Goal: Transaction & Acquisition: Purchase product/service

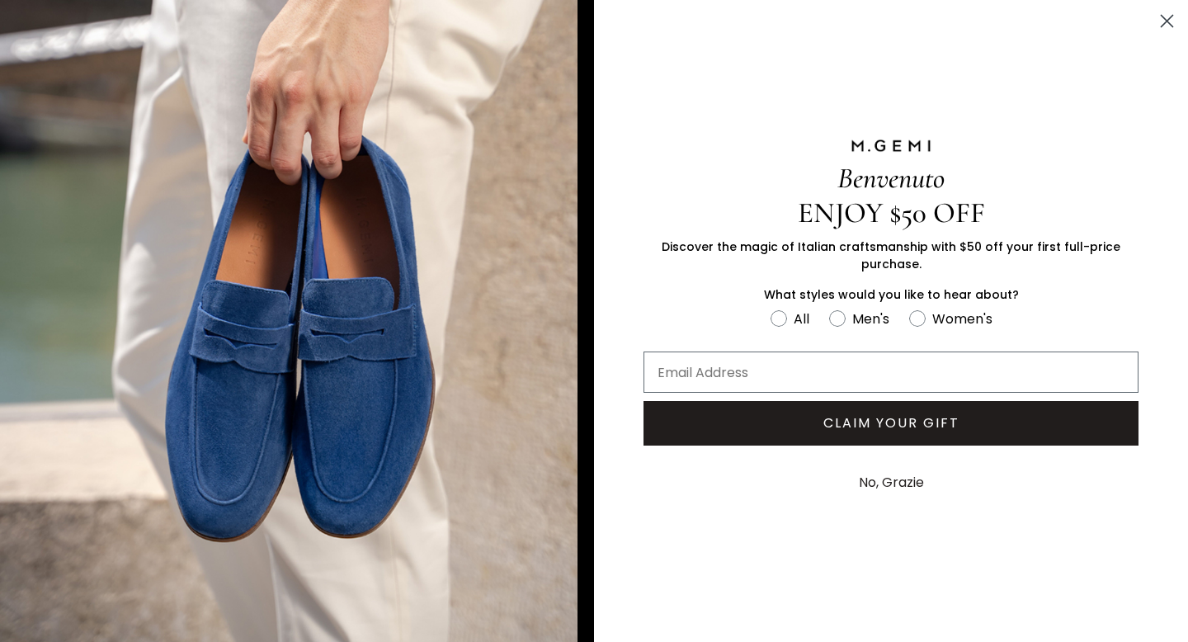
click at [1165, 21] on icon "Close dialog" at bounding box center [1167, 22] width 12 height 12
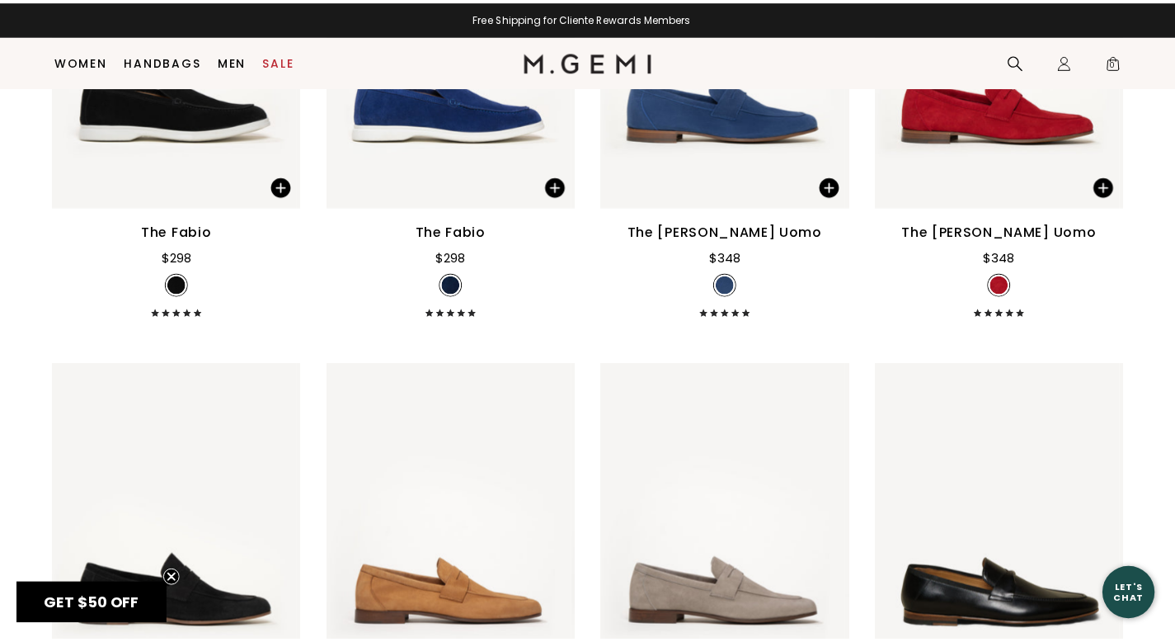
scroll to position [1405, 0]
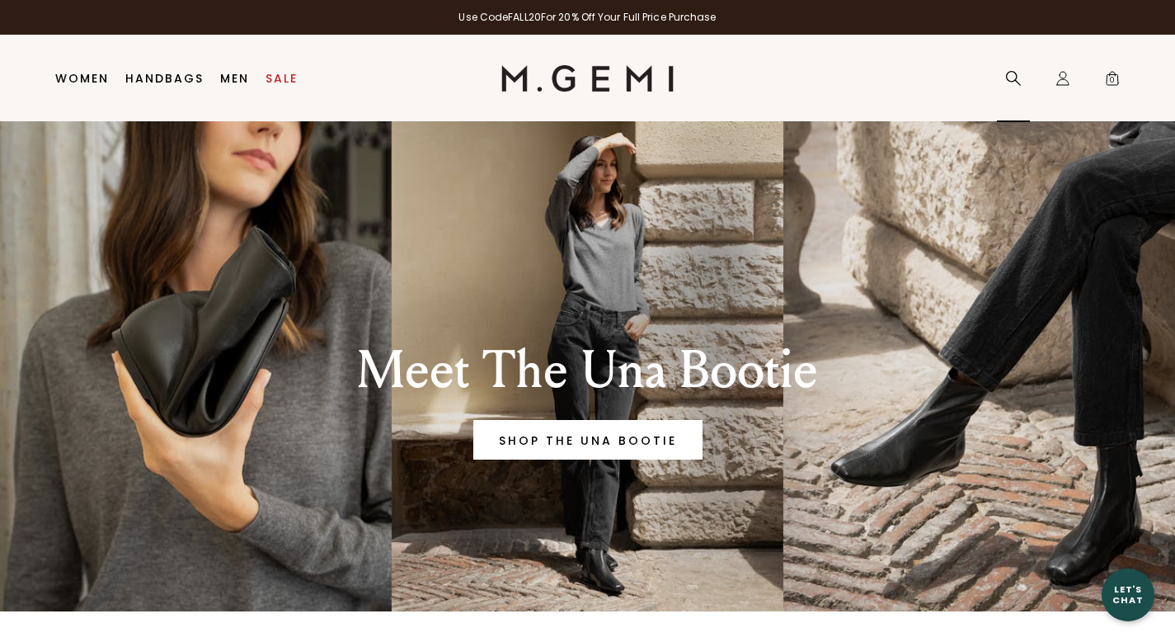
click at [1011, 76] on icon at bounding box center [1013, 78] width 16 height 16
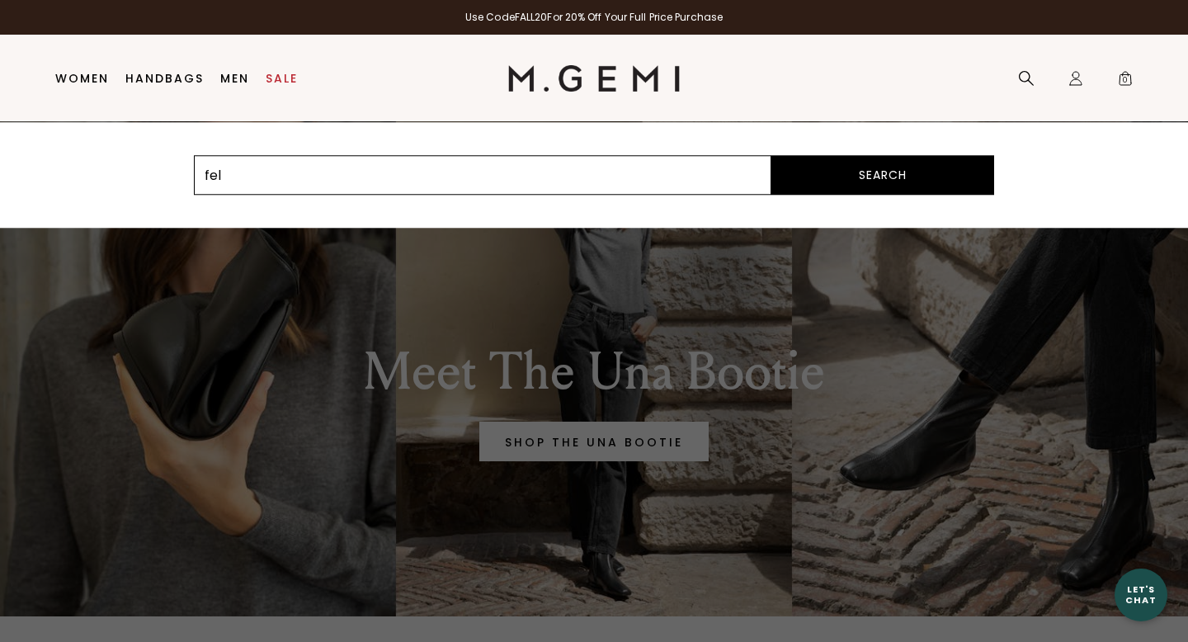
type input "feli"
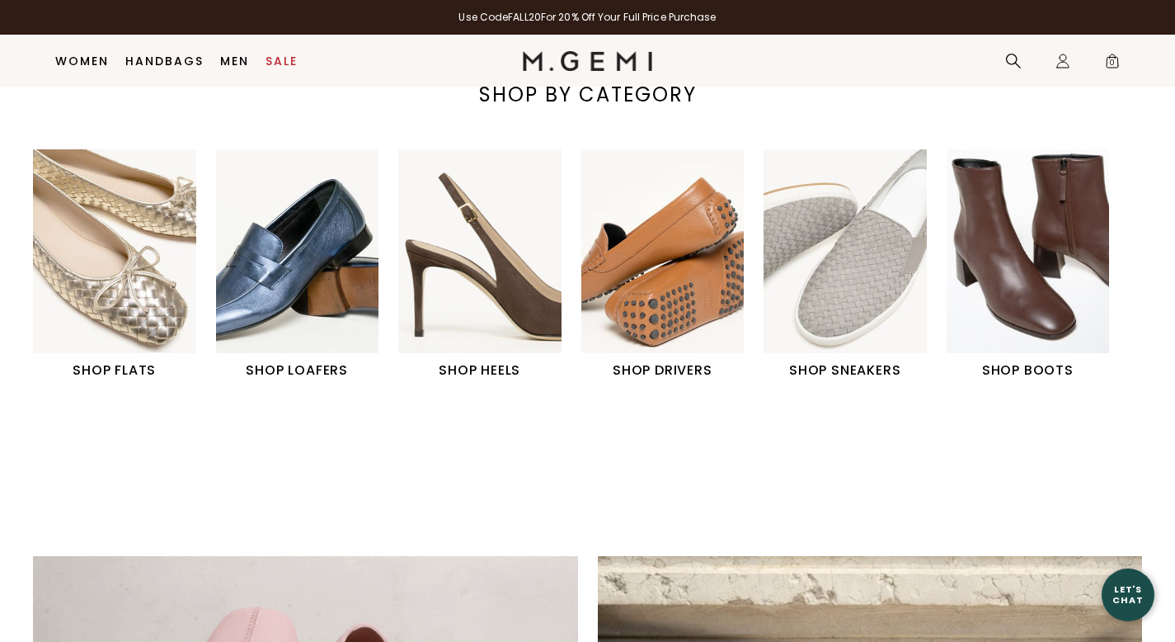
scroll to position [591, 0]
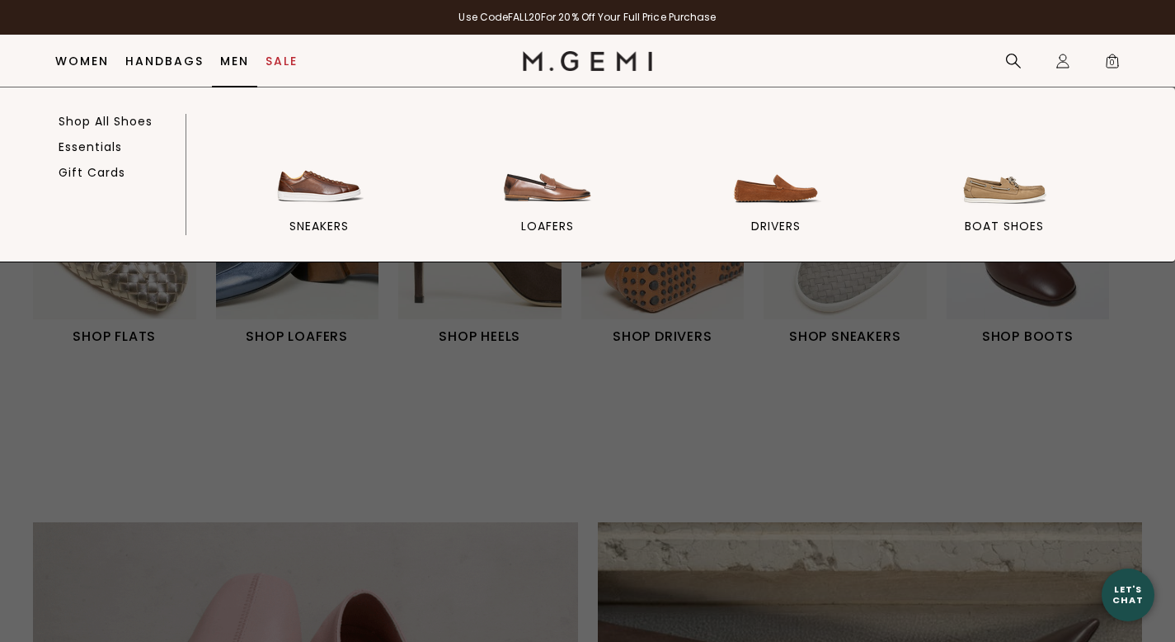
click at [232, 67] on link "Men" at bounding box center [234, 60] width 29 height 13
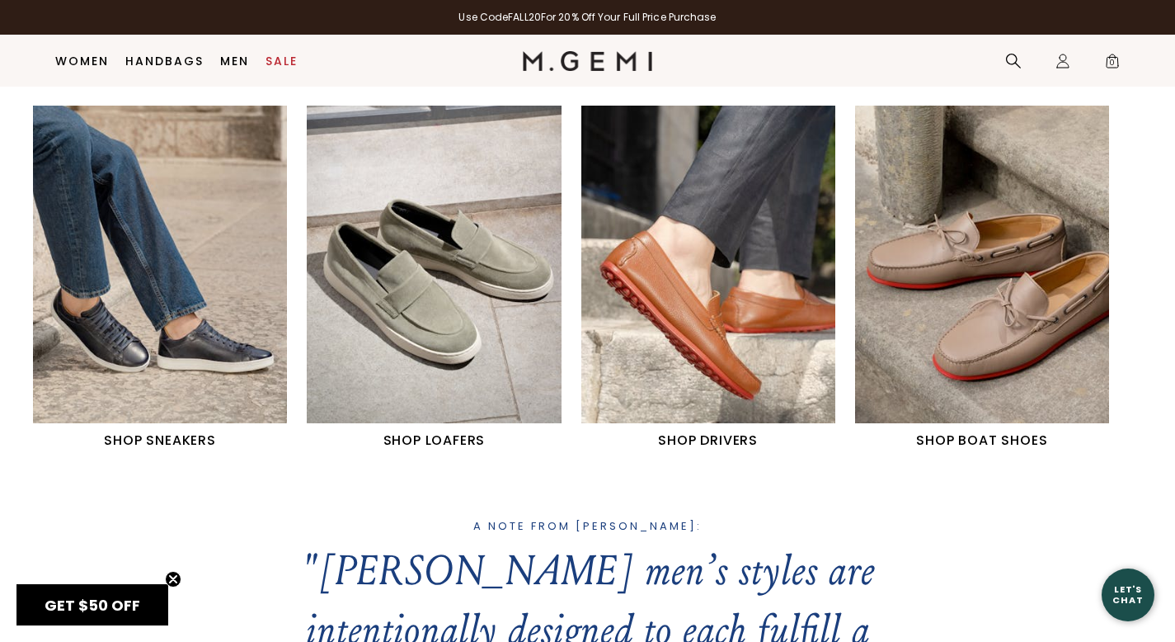
click at [754, 337] on img "3 / 4" at bounding box center [708, 265] width 254 height 318
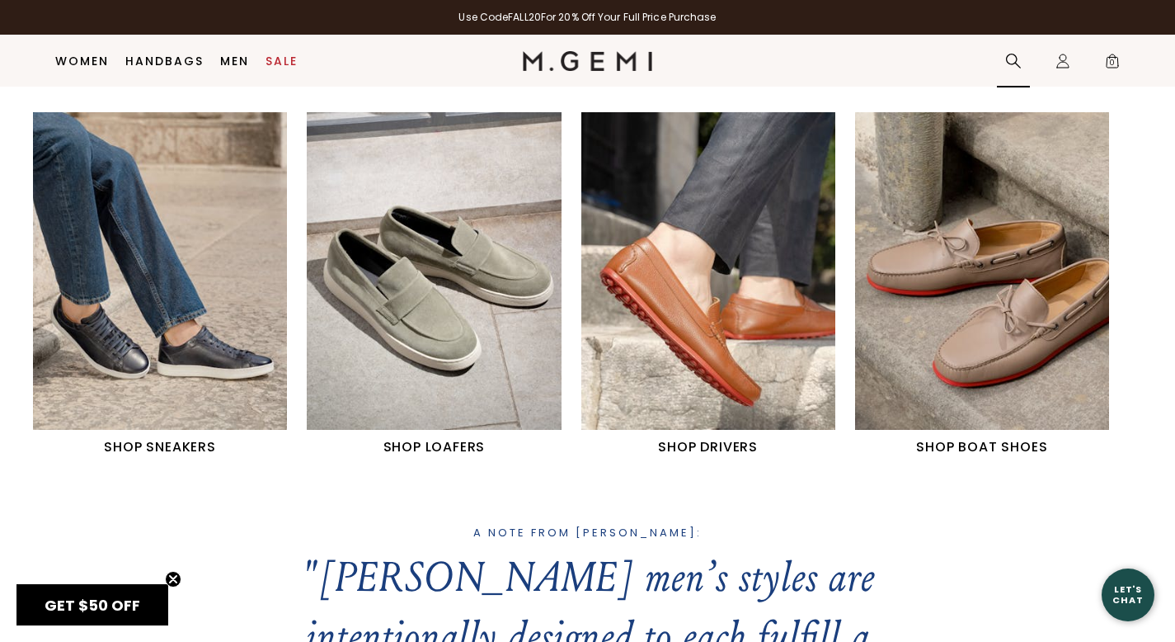
click at [1007, 60] on icon at bounding box center [1013, 61] width 16 height 16
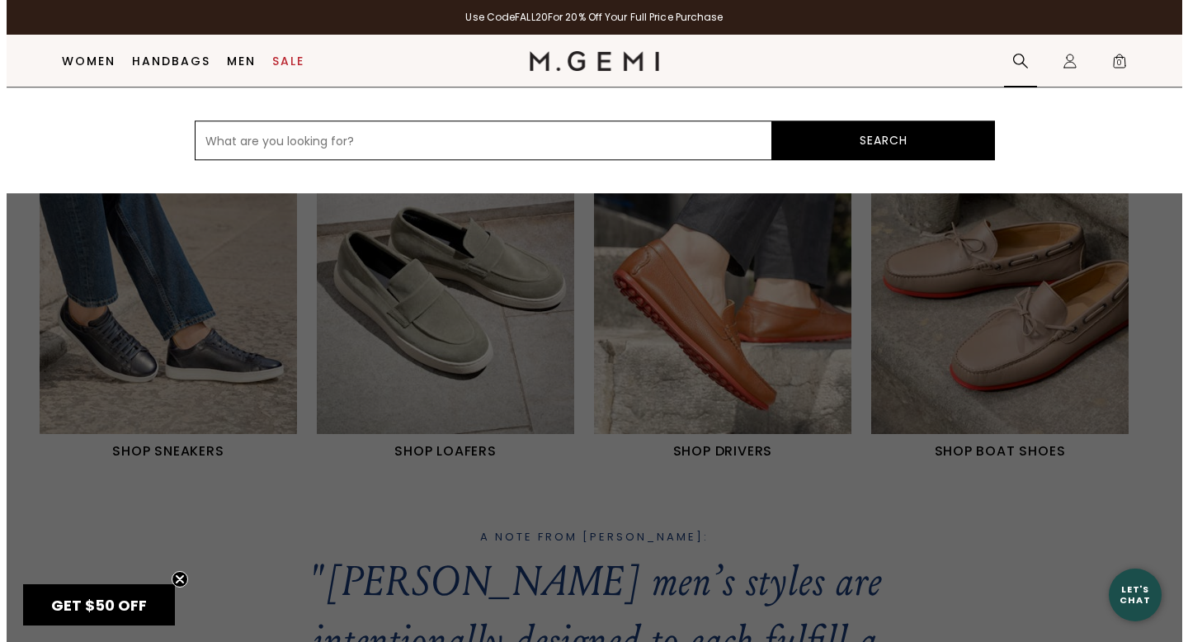
scroll to position [709, 0]
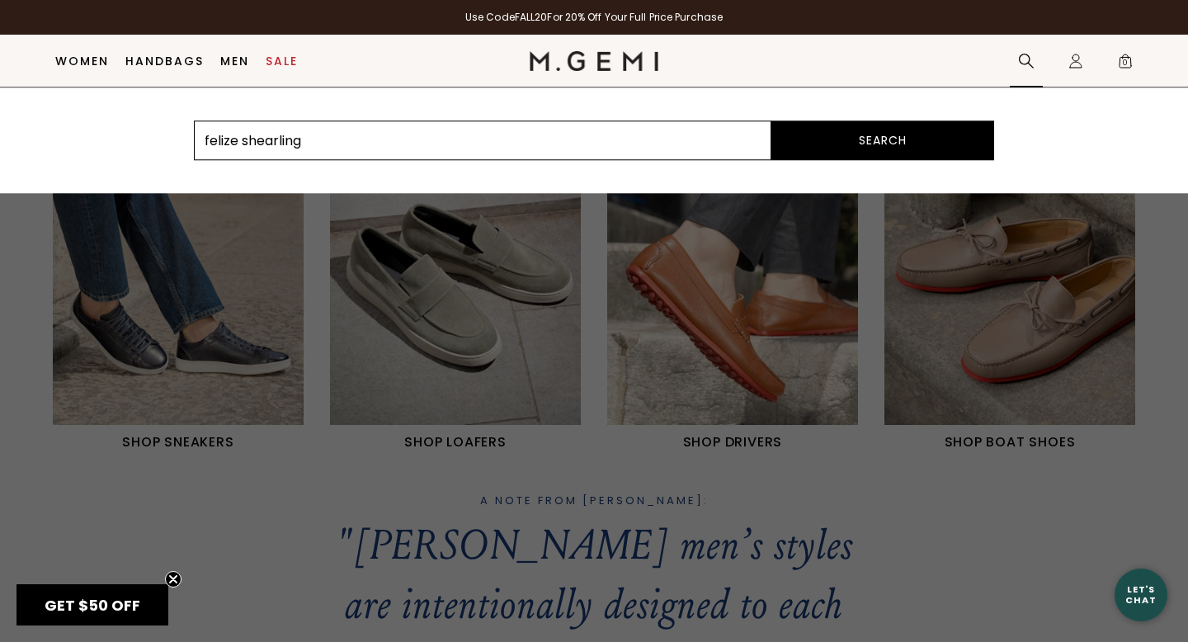
type input "felize shearling"
click at [916, 140] on button "Search" at bounding box center [882, 140] width 223 height 40
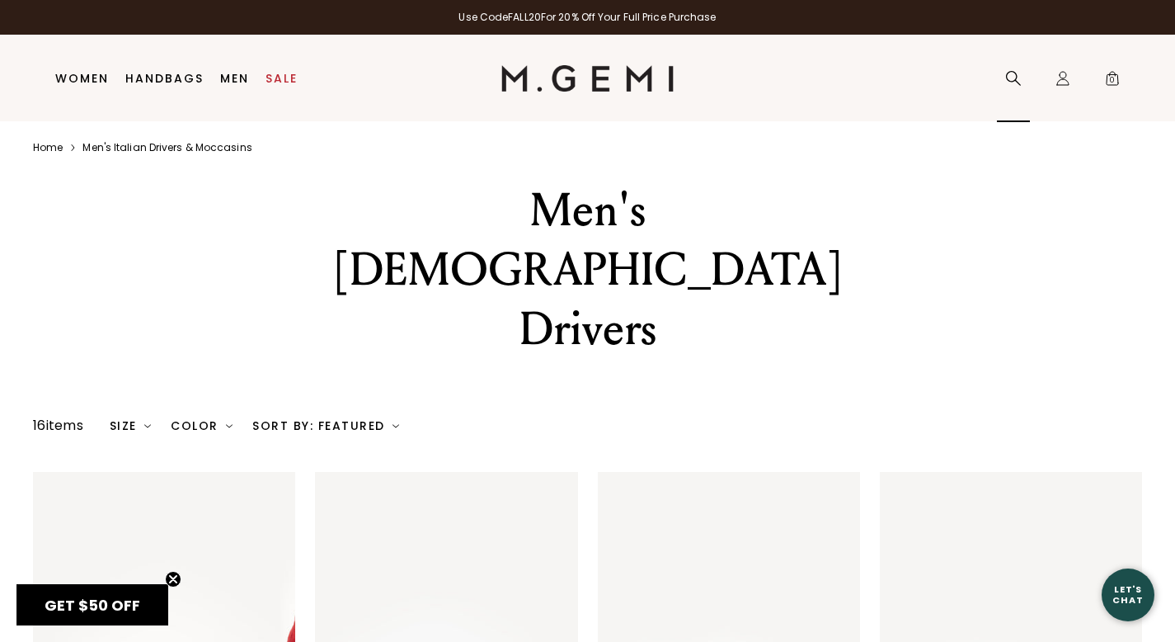
click at [1010, 78] on icon at bounding box center [1013, 78] width 16 height 16
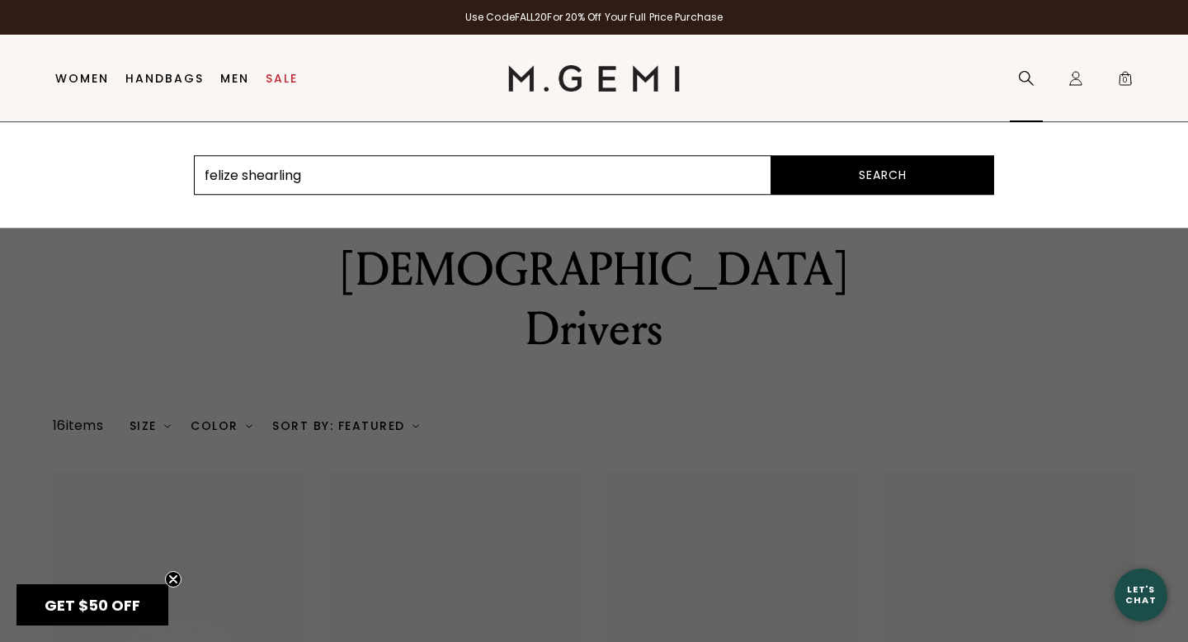
type input "felize shearling"
click at [771, 155] on button "Search" at bounding box center [882, 175] width 223 height 40
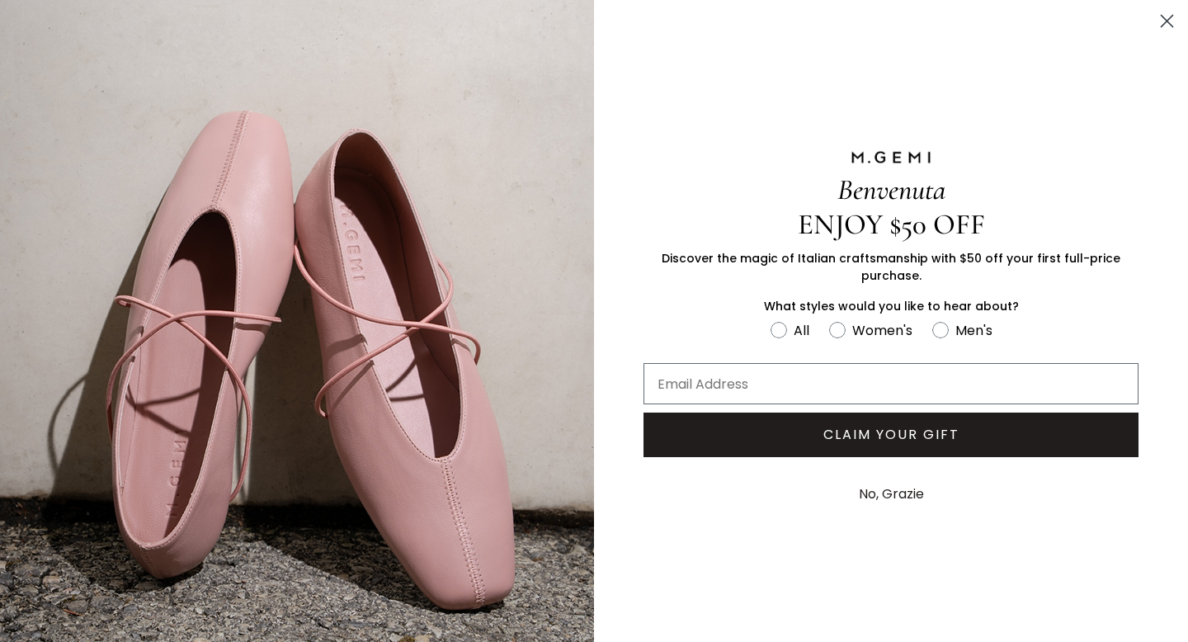
scroll to position [16, 0]
click at [1161, 19] on icon "Close dialog" at bounding box center [1167, 22] width 12 height 12
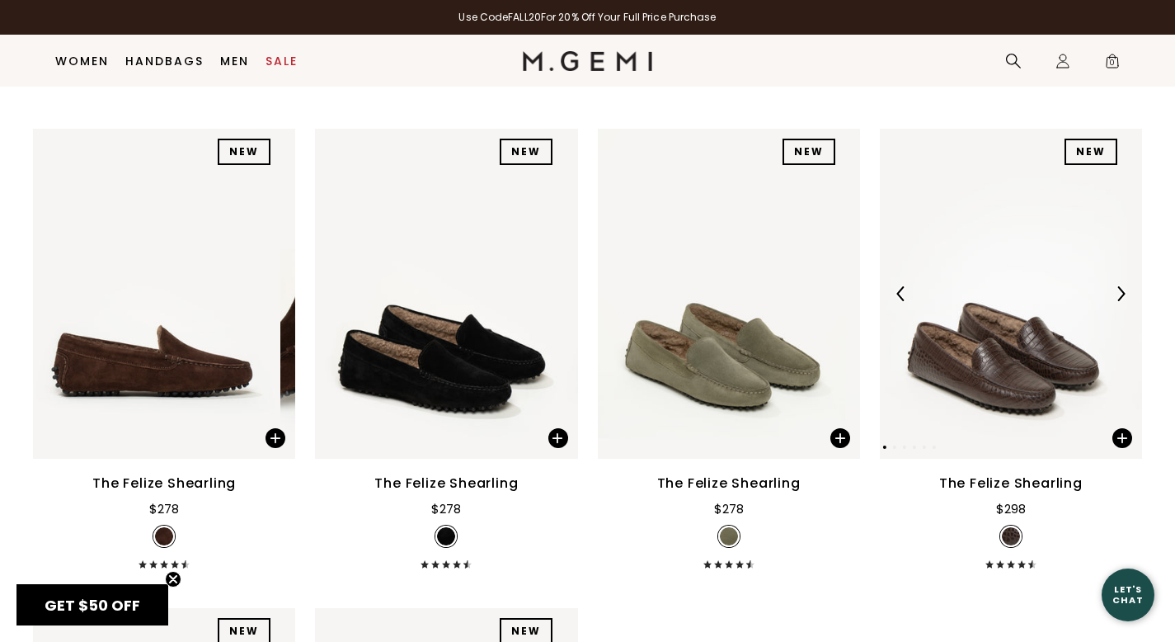
scroll to position [172, 0]
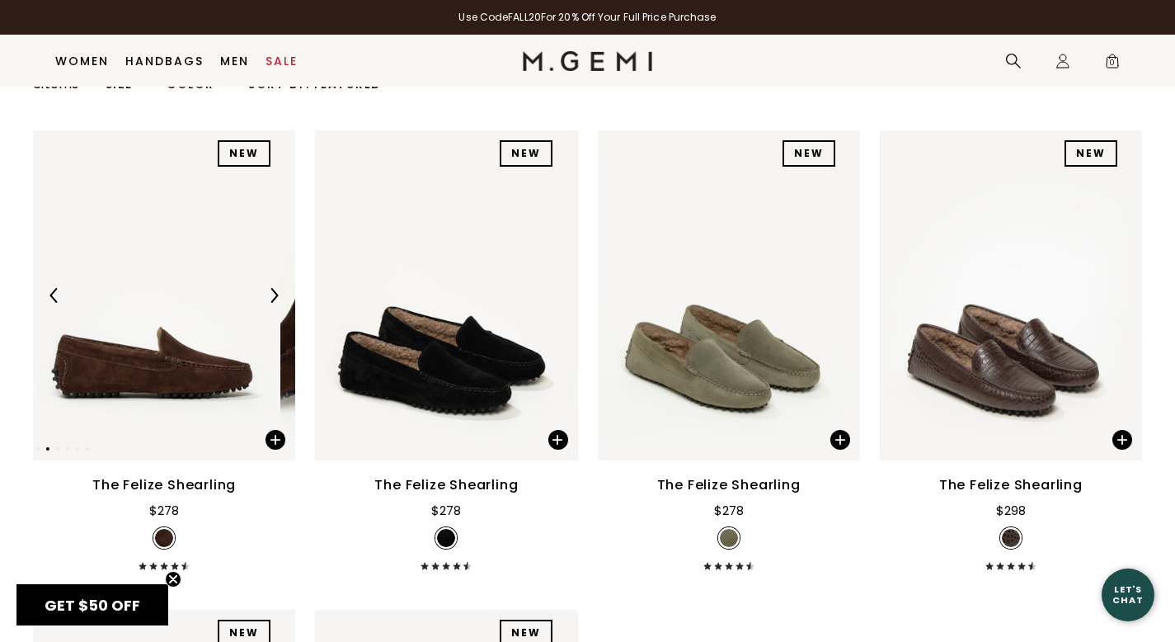
click at [217, 383] on img at bounding box center [156, 295] width 247 height 330
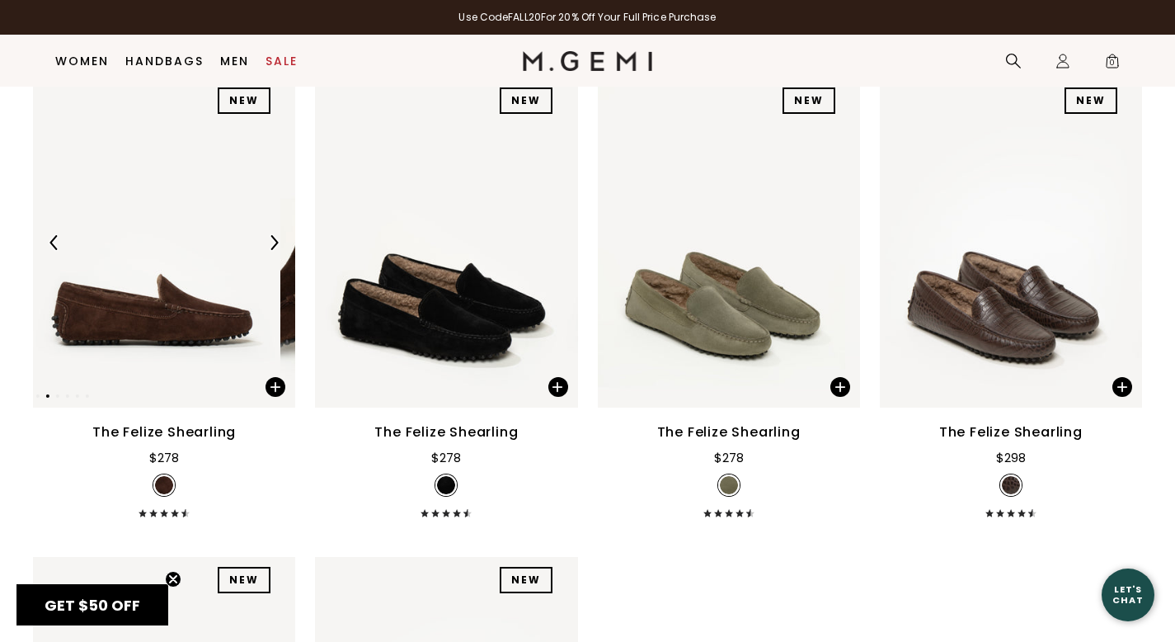
scroll to position [223, 0]
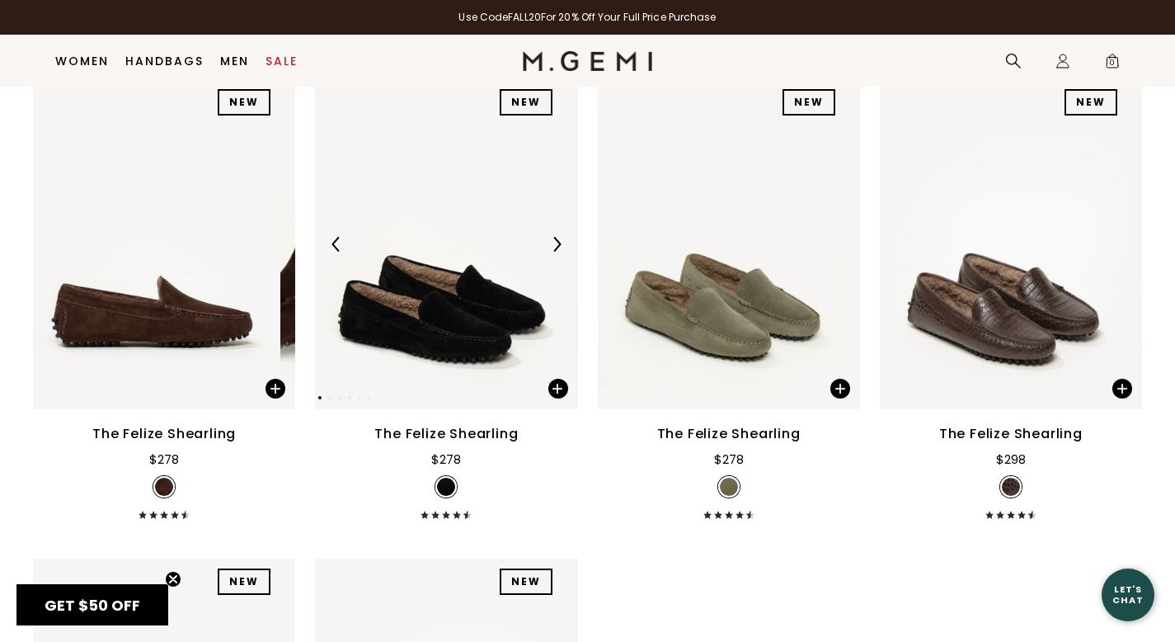
click at [398, 288] on img at bounding box center [438, 244] width 247 height 330
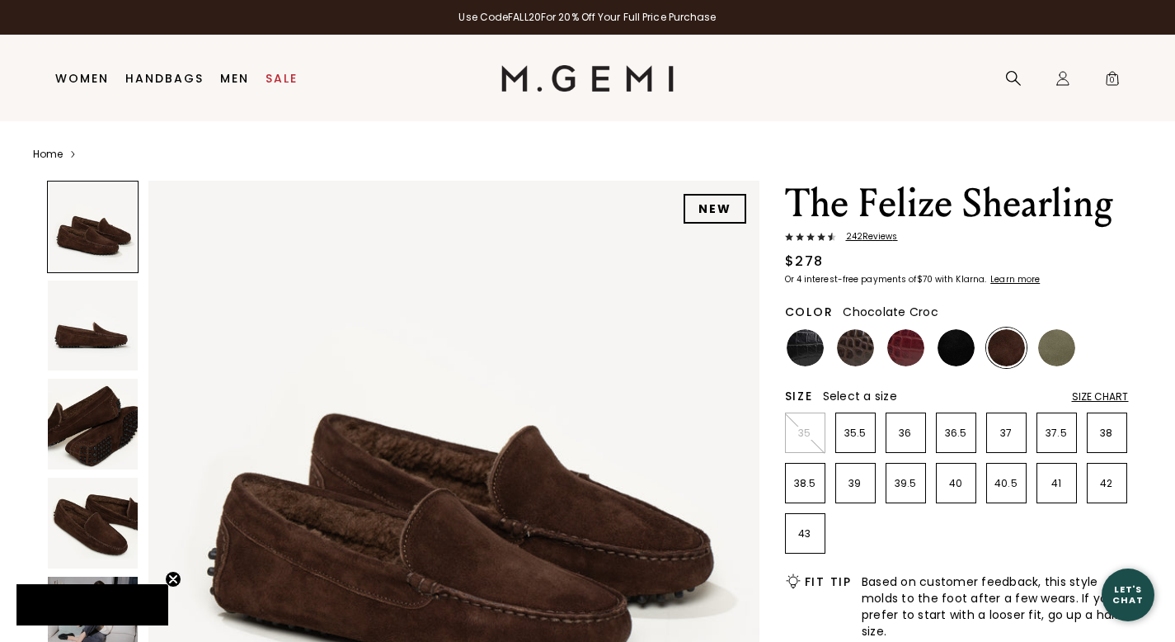
click at [851, 348] on img at bounding box center [855, 347] width 37 height 37
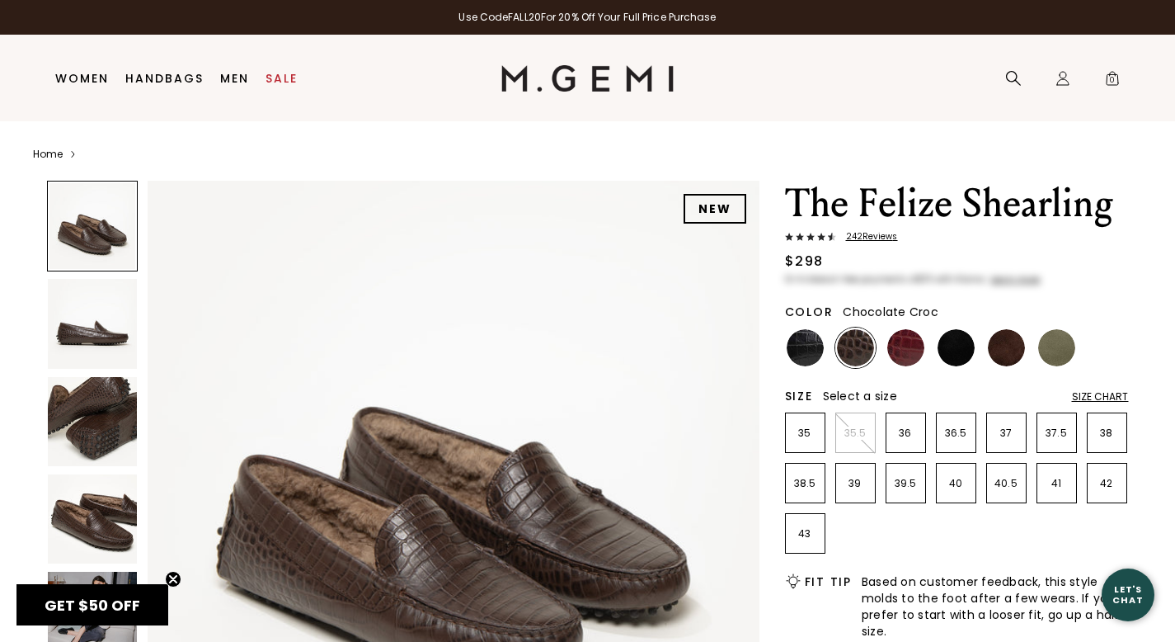
click at [851, 348] on img at bounding box center [855, 347] width 37 height 37
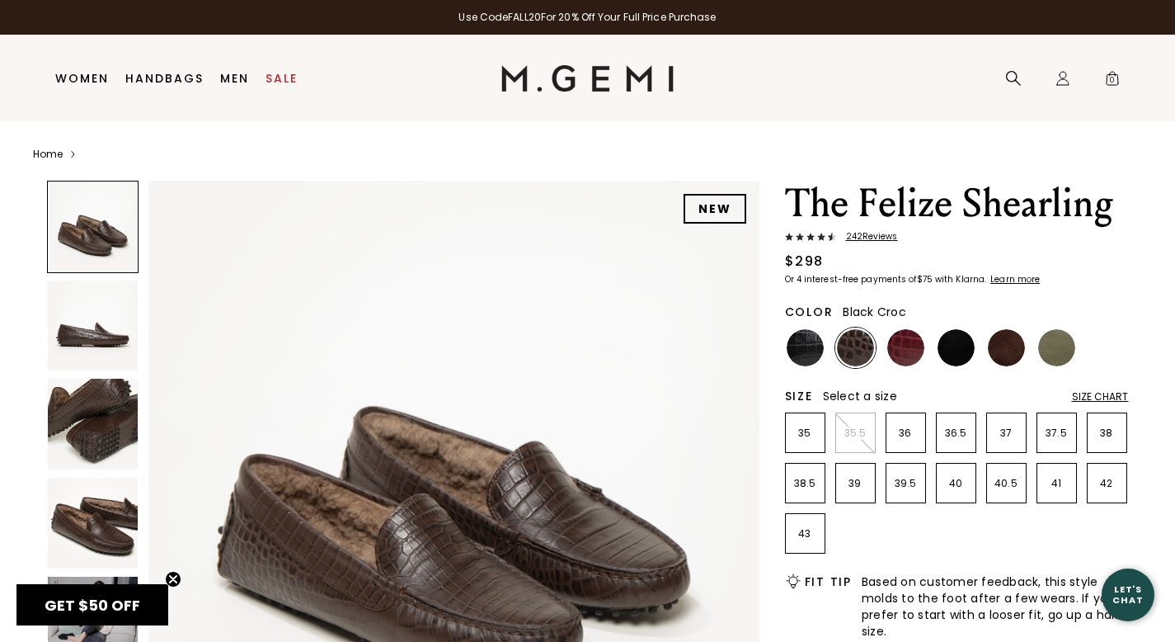
click at [798, 354] on img at bounding box center [805, 347] width 37 height 37
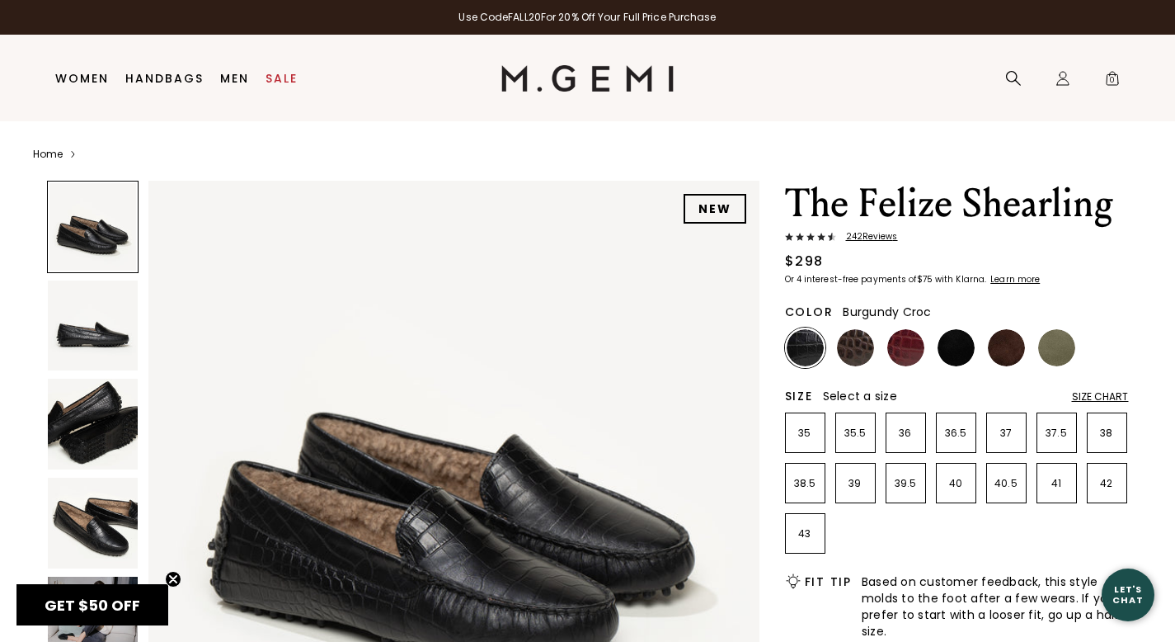
click at [892, 351] on img at bounding box center [905, 347] width 37 height 37
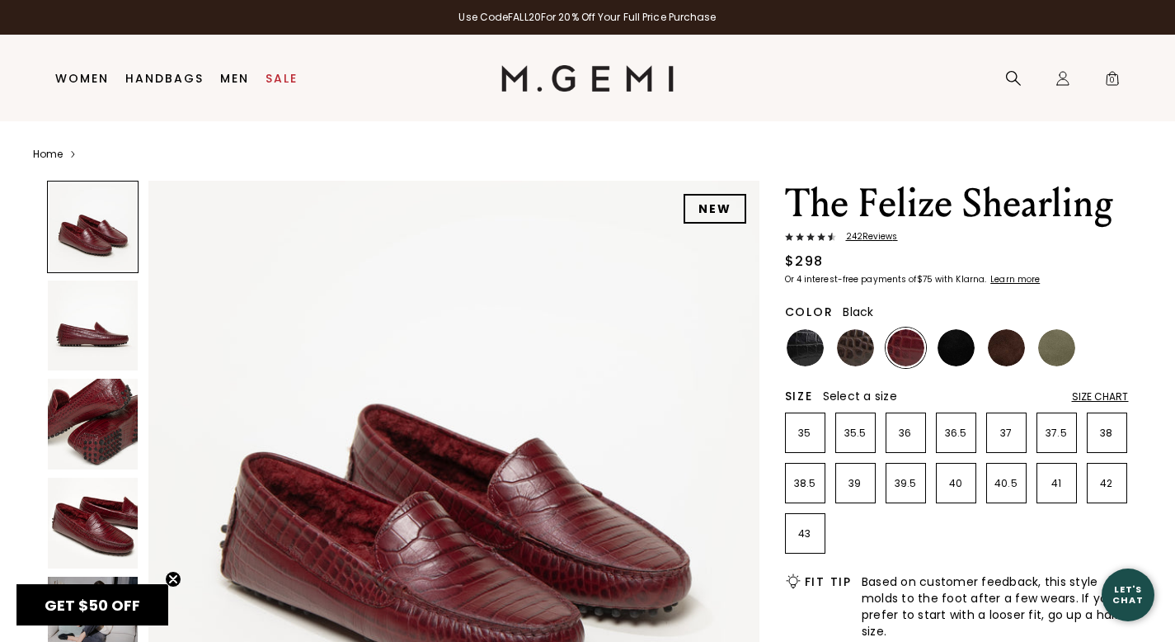
click at [950, 348] on img at bounding box center [956, 347] width 37 height 37
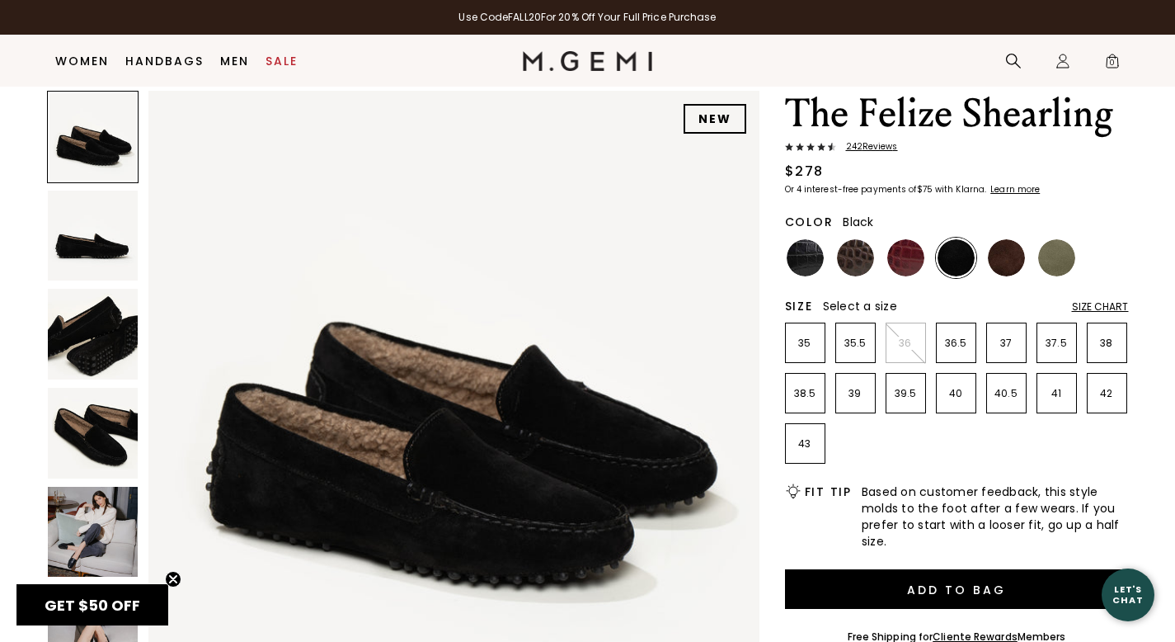
scroll to position [57, 0]
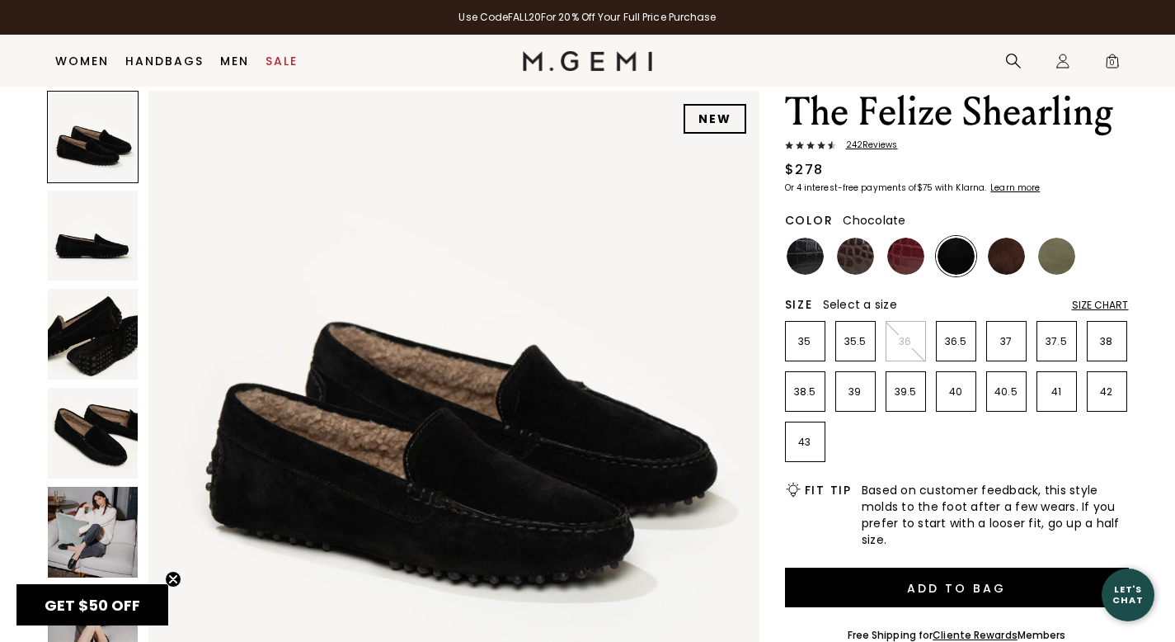
click at [992, 271] on img at bounding box center [1006, 256] width 37 height 37
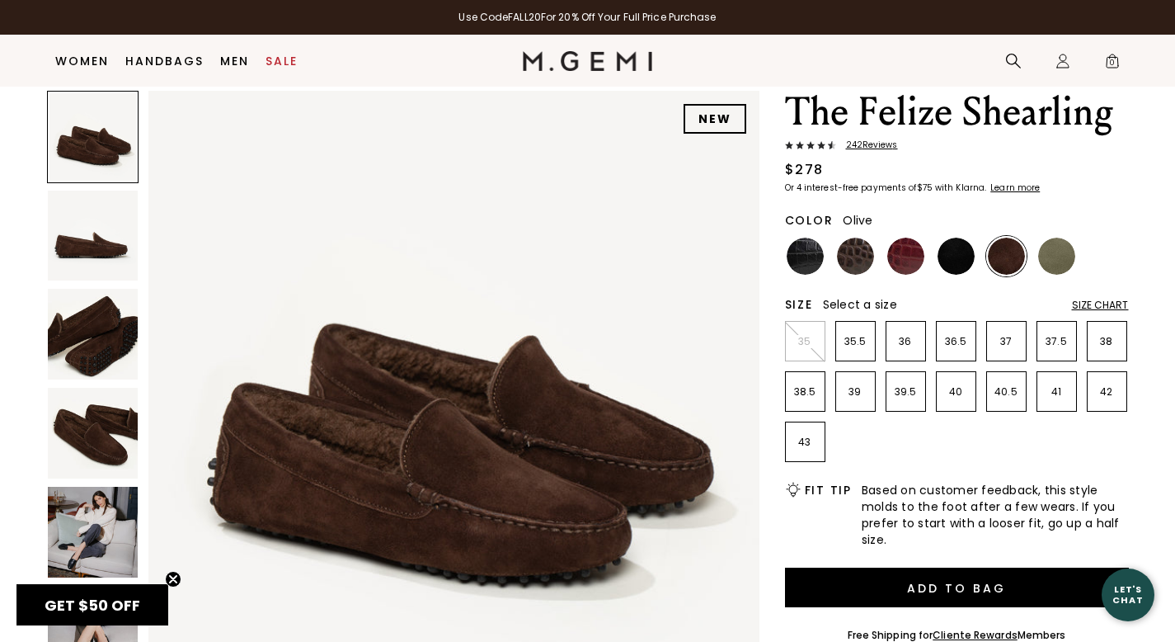
click at [1048, 258] on img at bounding box center [1056, 256] width 37 height 37
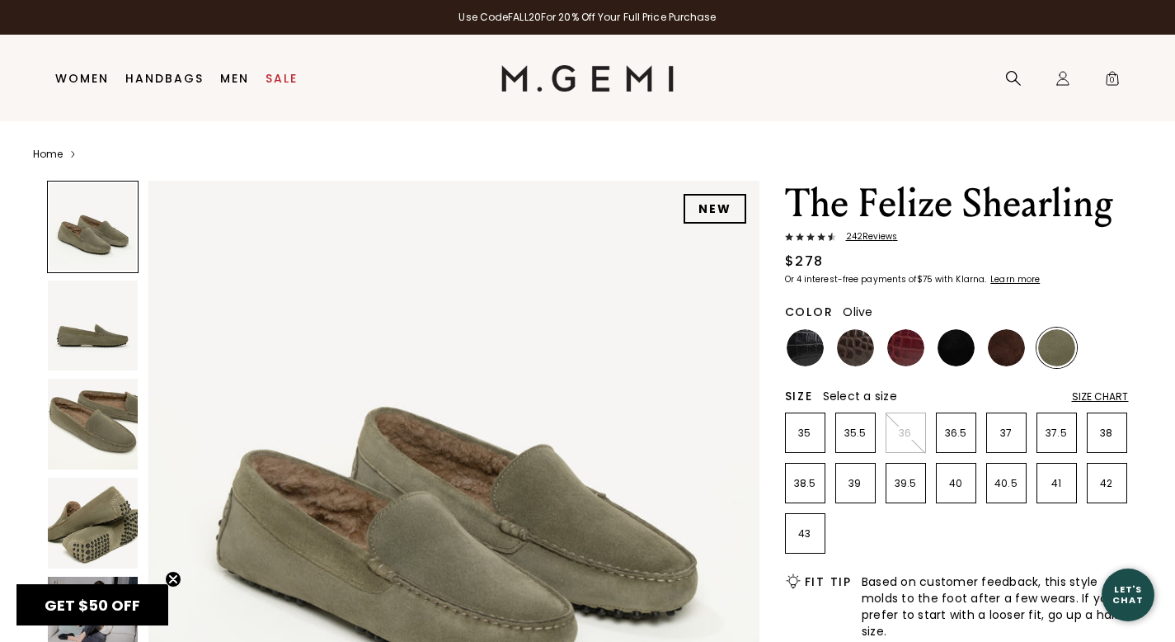
scroll to position [1, 0]
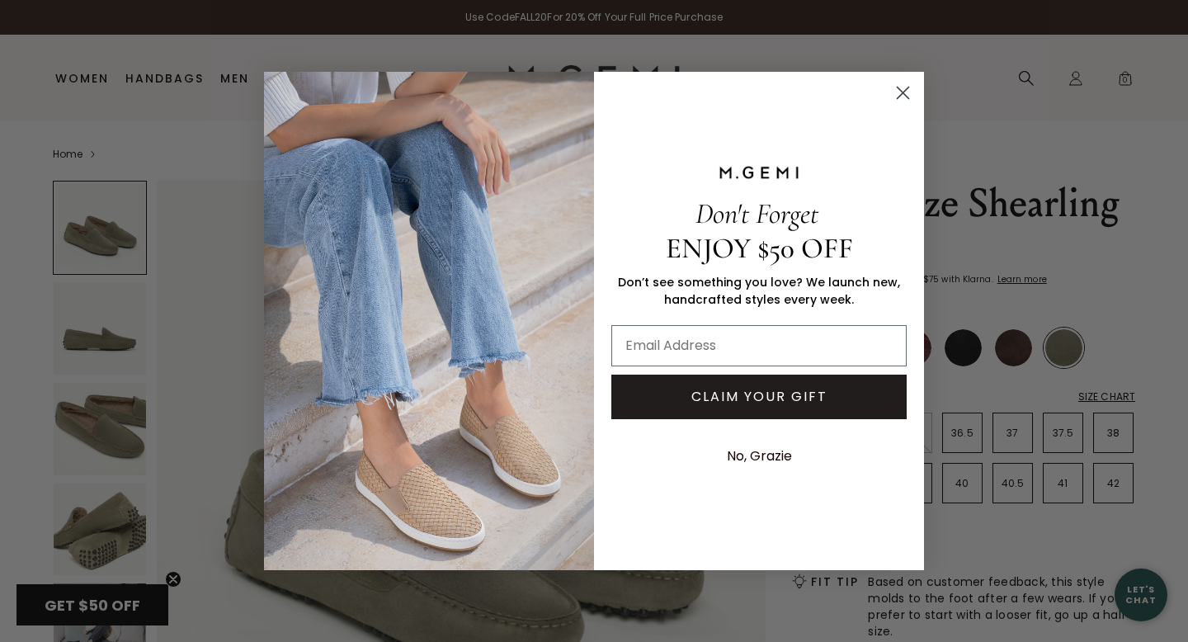
click at [904, 92] on circle "Close dialog" at bounding box center [902, 92] width 27 height 27
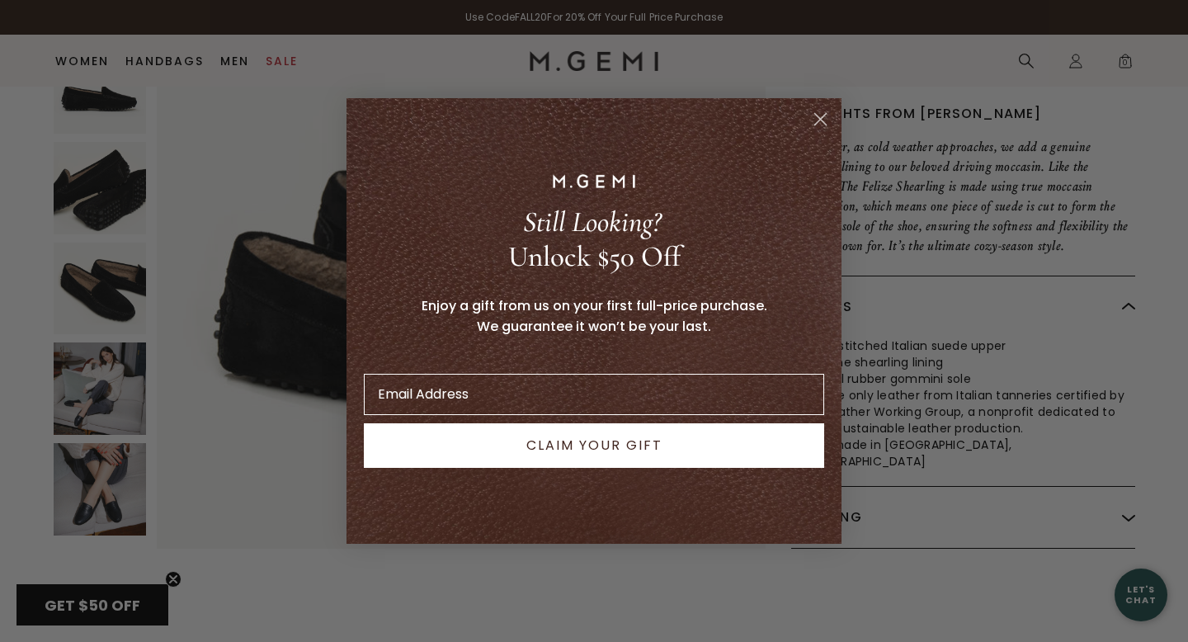
click at [817, 120] on icon "Close dialog" at bounding box center [821, 120] width 12 height 12
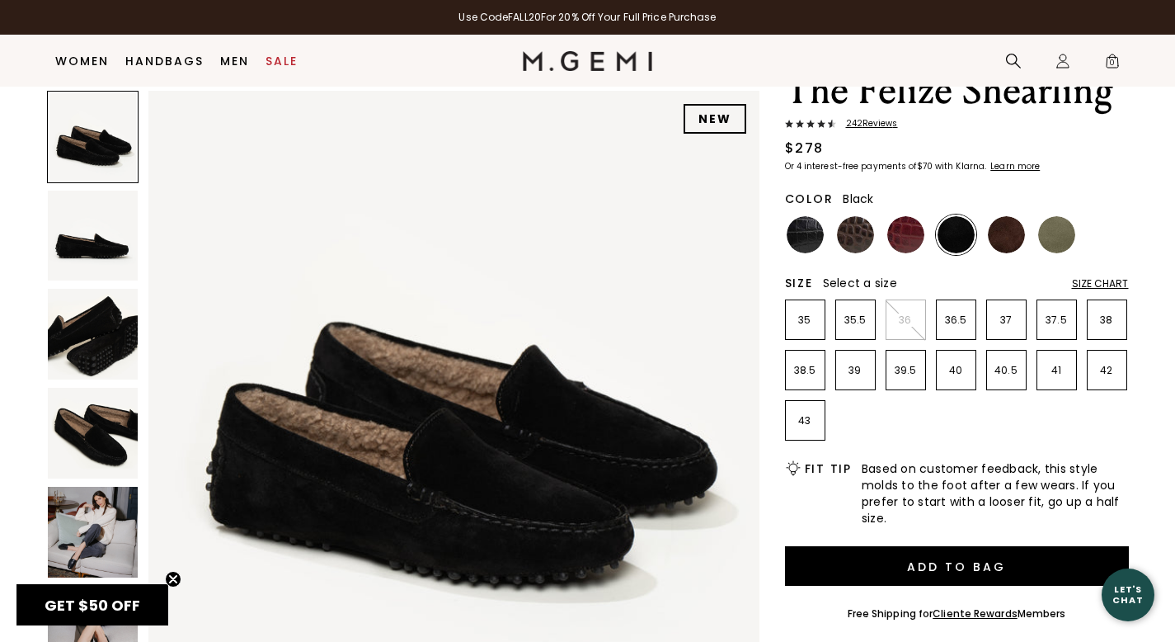
scroll to position [34, 0]
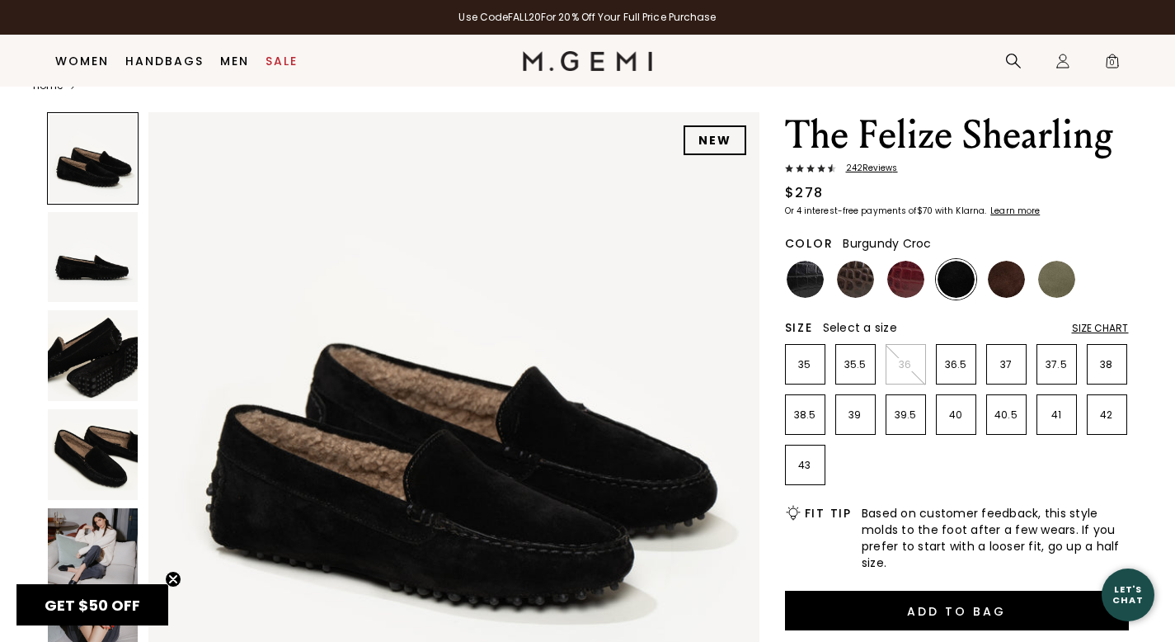
click at [898, 282] on img at bounding box center [905, 279] width 37 height 37
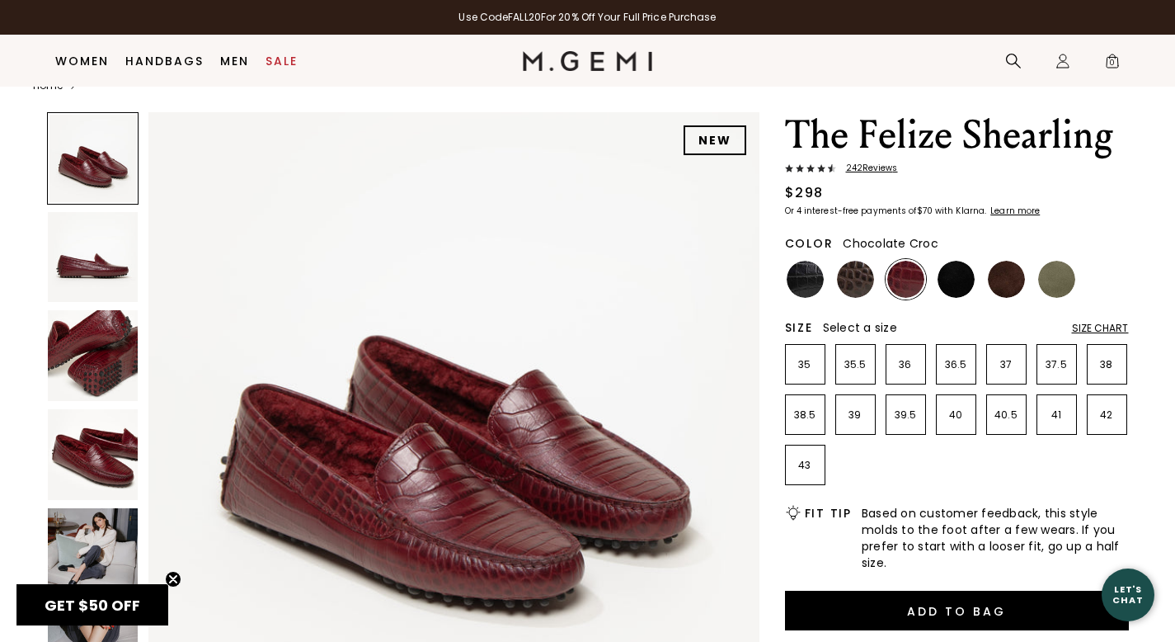
click at [853, 285] on img at bounding box center [855, 279] width 37 height 37
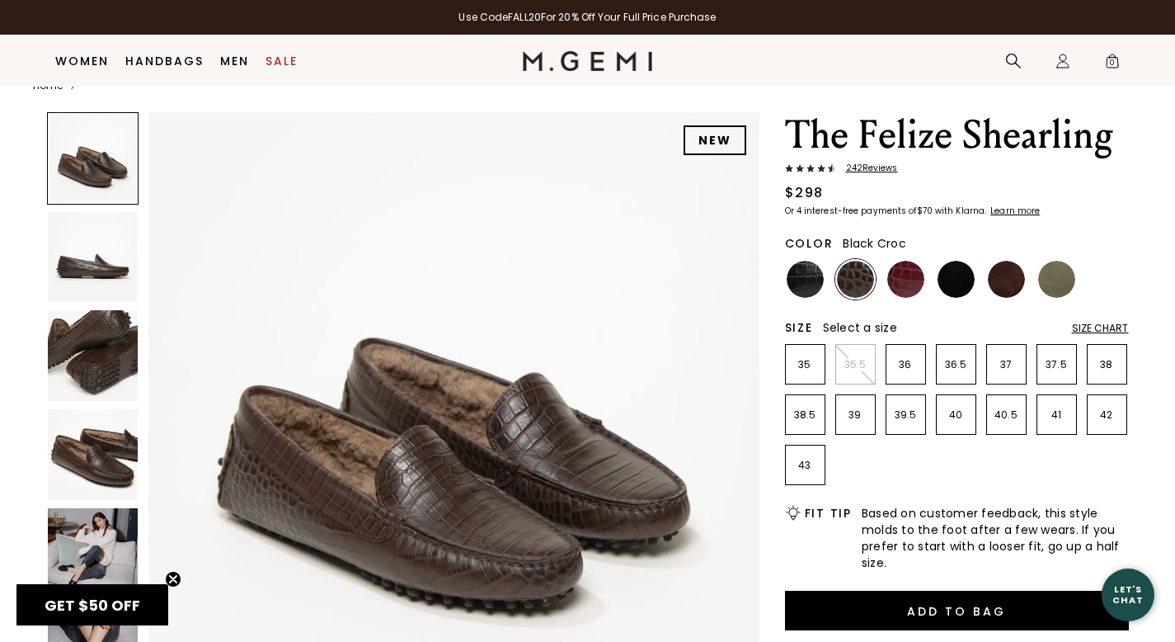
click at [804, 289] on img at bounding box center [805, 279] width 37 height 37
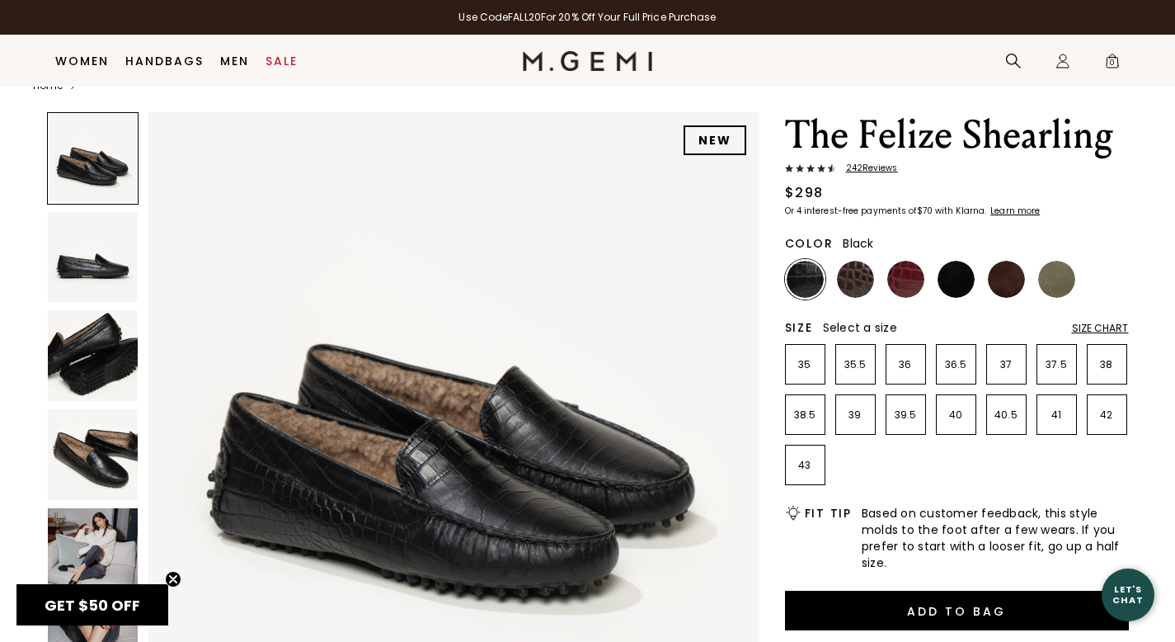
click at [958, 282] on img at bounding box center [956, 279] width 37 height 37
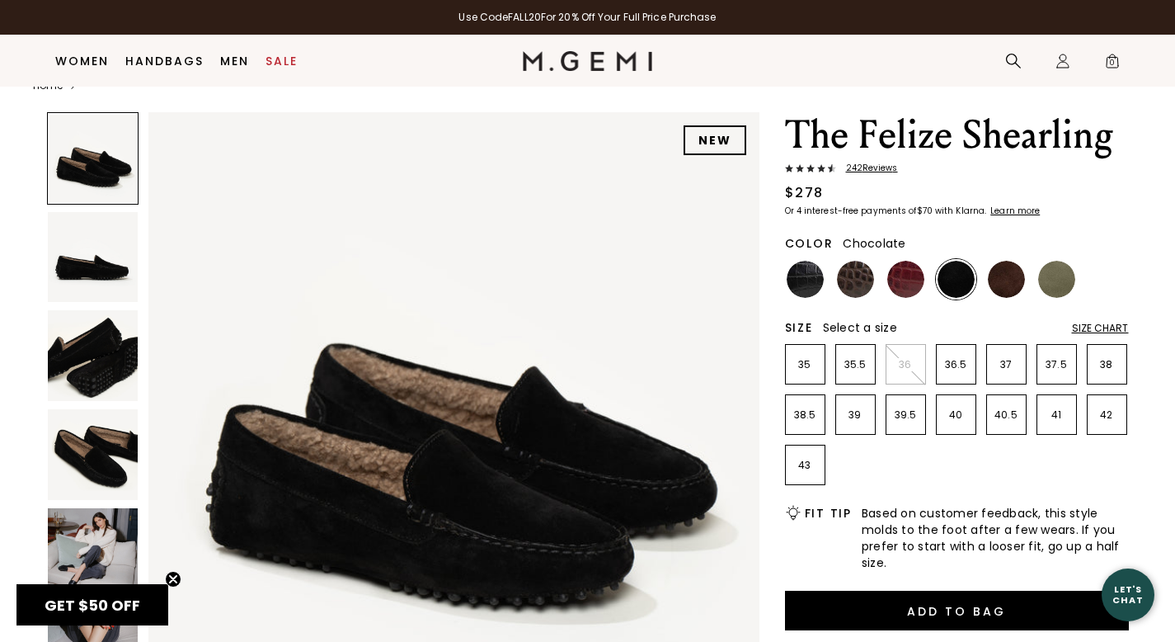
click at [997, 282] on img at bounding box center [1006, 279] width 37 height 37
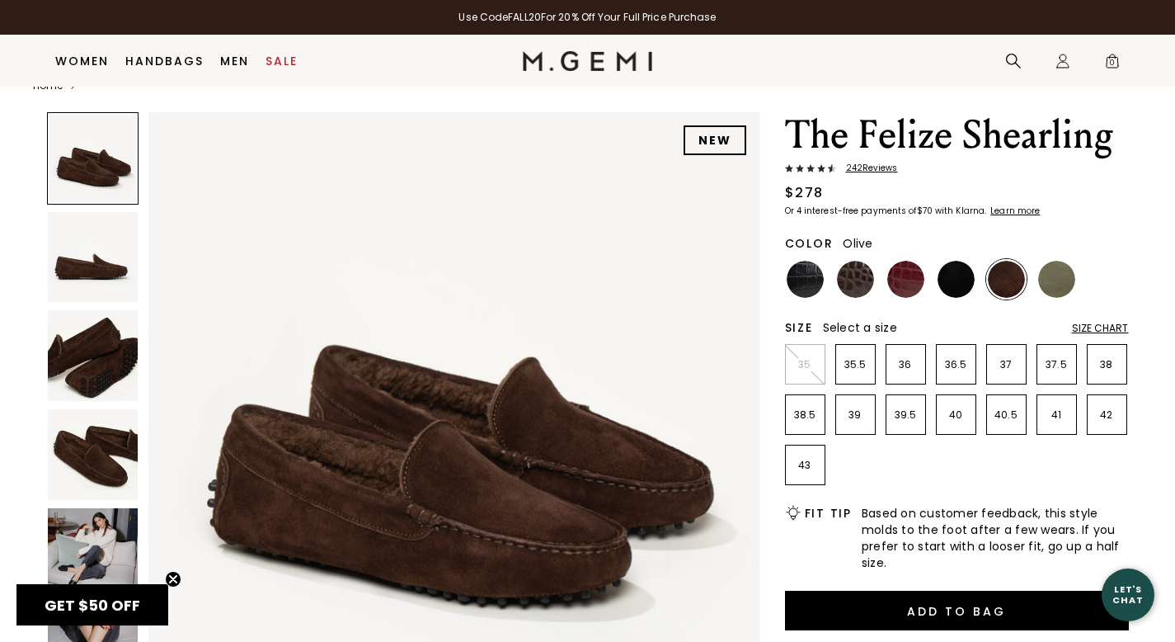
click at [1050, 286] on img at bounding box center [1056, 279] width 37 height 37
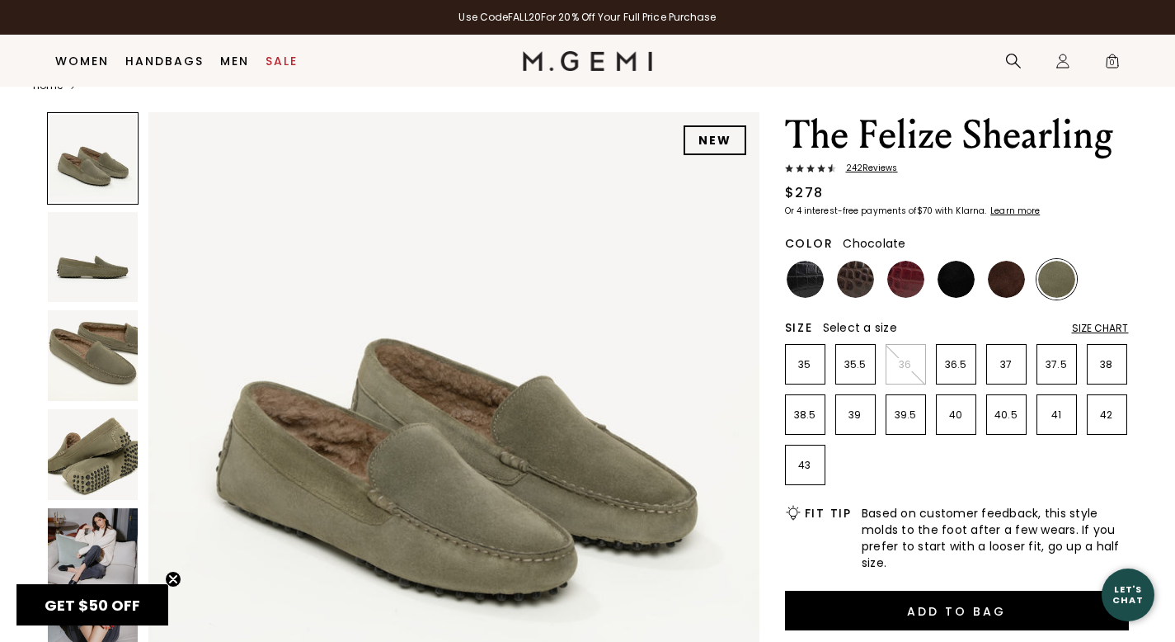
click at [1001, 285] on img at bounding box center [1006, 279] width 37 height 37
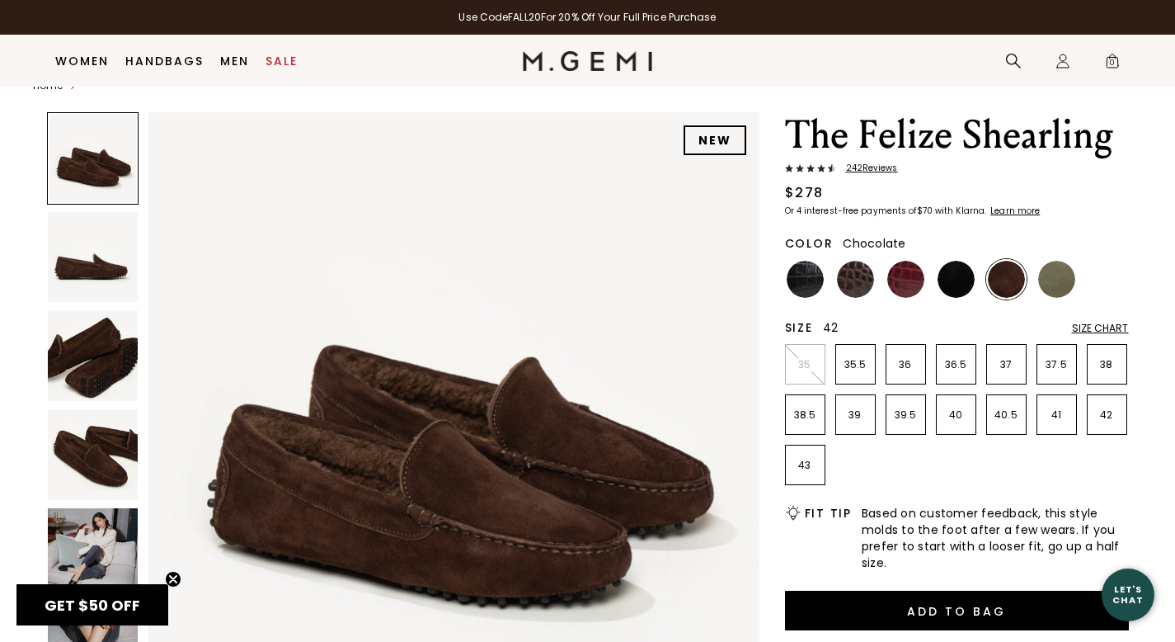
click at [1106, 421] on p "42" at bounding box center [1107, 414] width 39 height 13
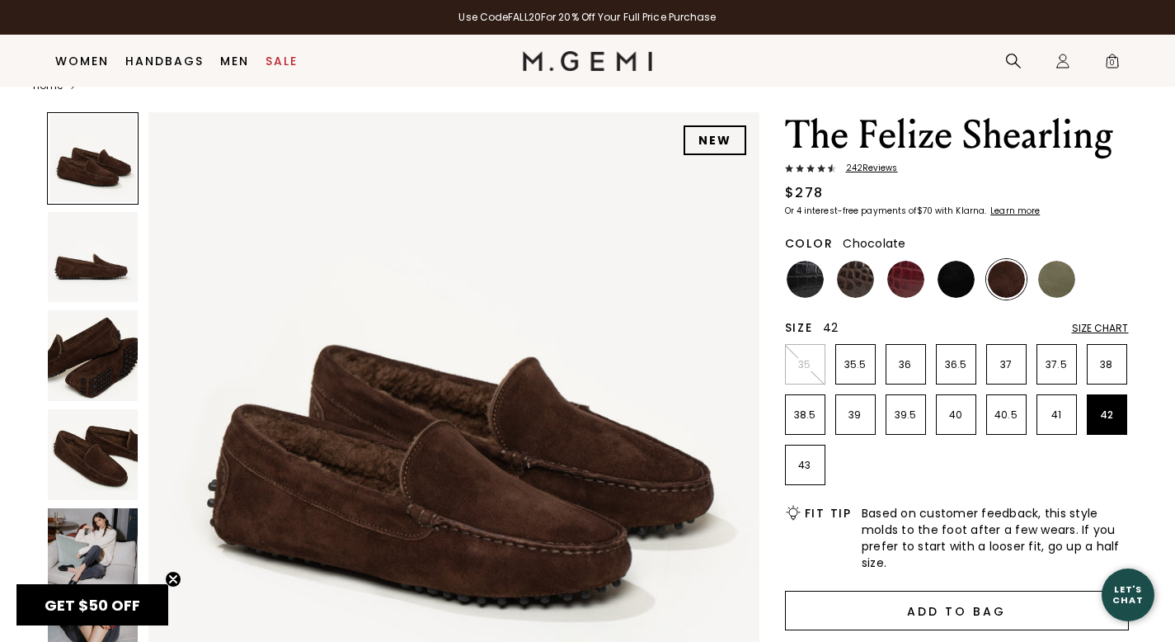
click at [952, 626] on button "Add to Bag" at bounding box center [957, 611] width 344 height 40
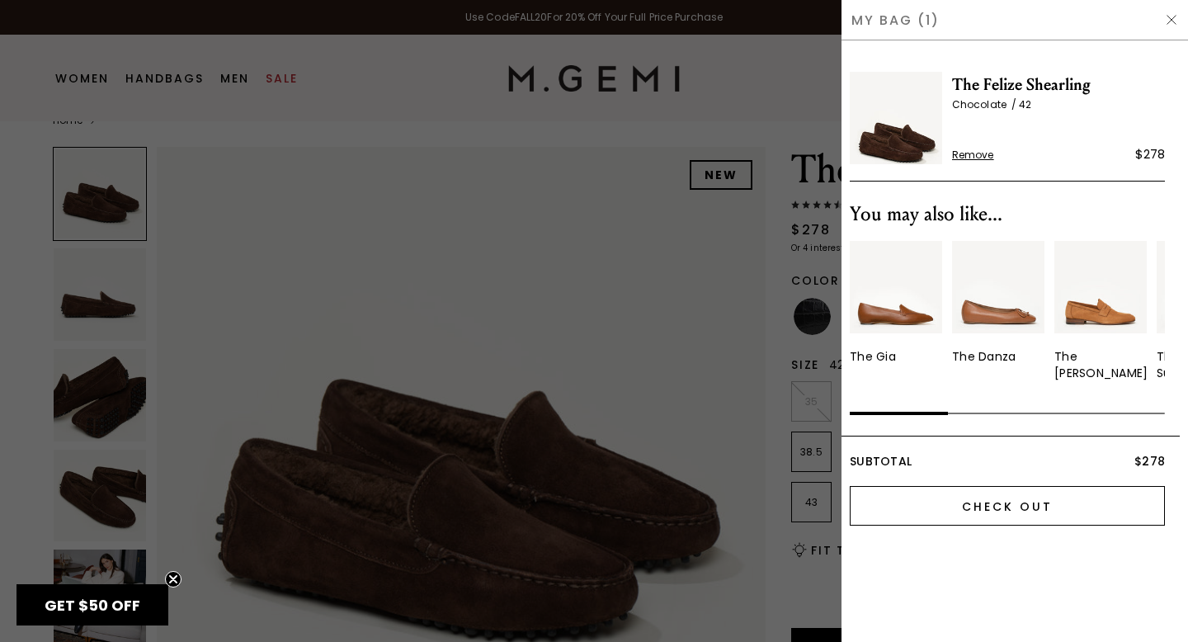
click at [1032, 501] on input "Check Out" at bounding box center [1007, 506] width 315 height 40
